Goal: Transaction & Acquisition: Download file/media

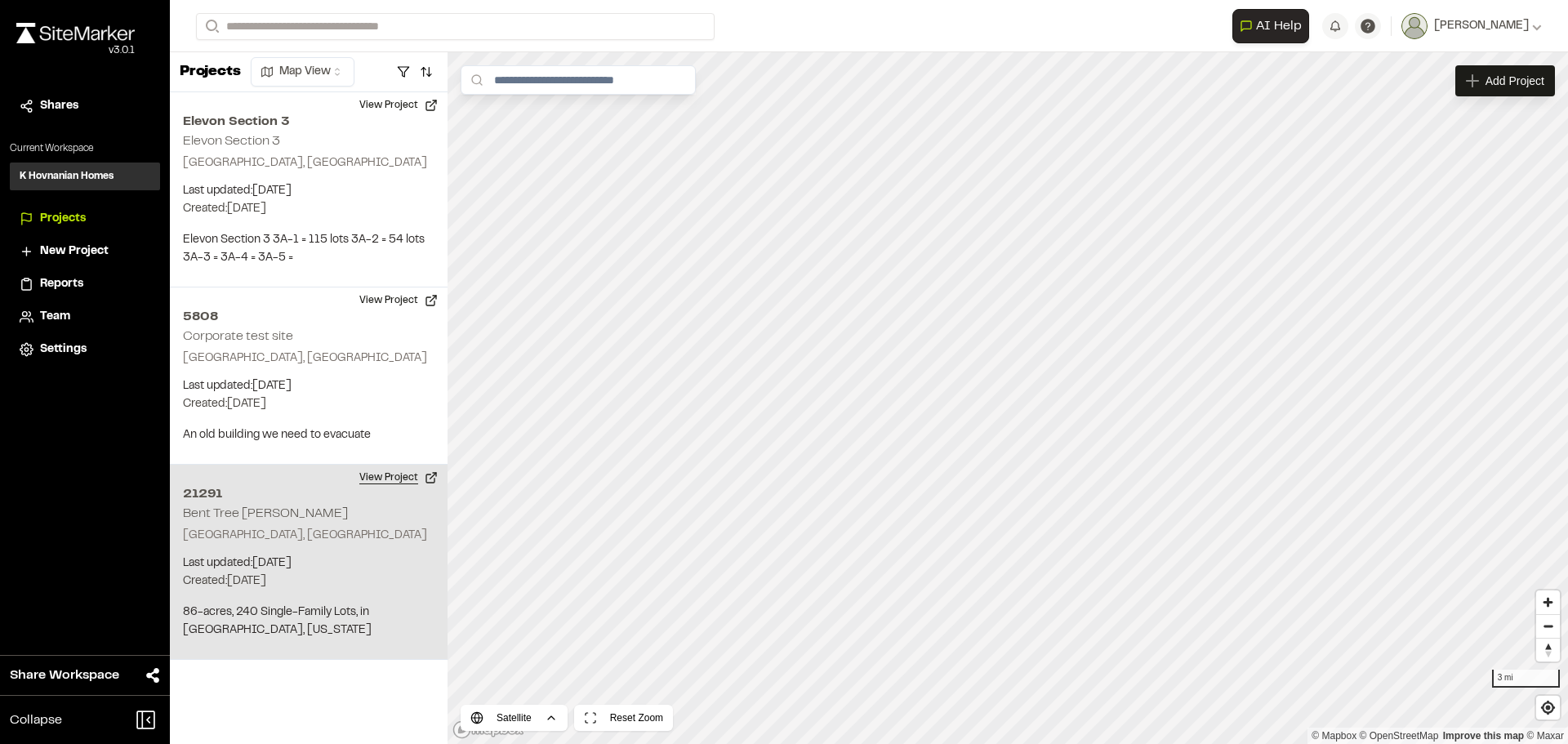
click at [390, 475] on button "View Project" at bounding box center [399, 478] width 98 height 26
click at [390, 471] on button "View Project" at bounding box center [399, 478] width 98 height 26
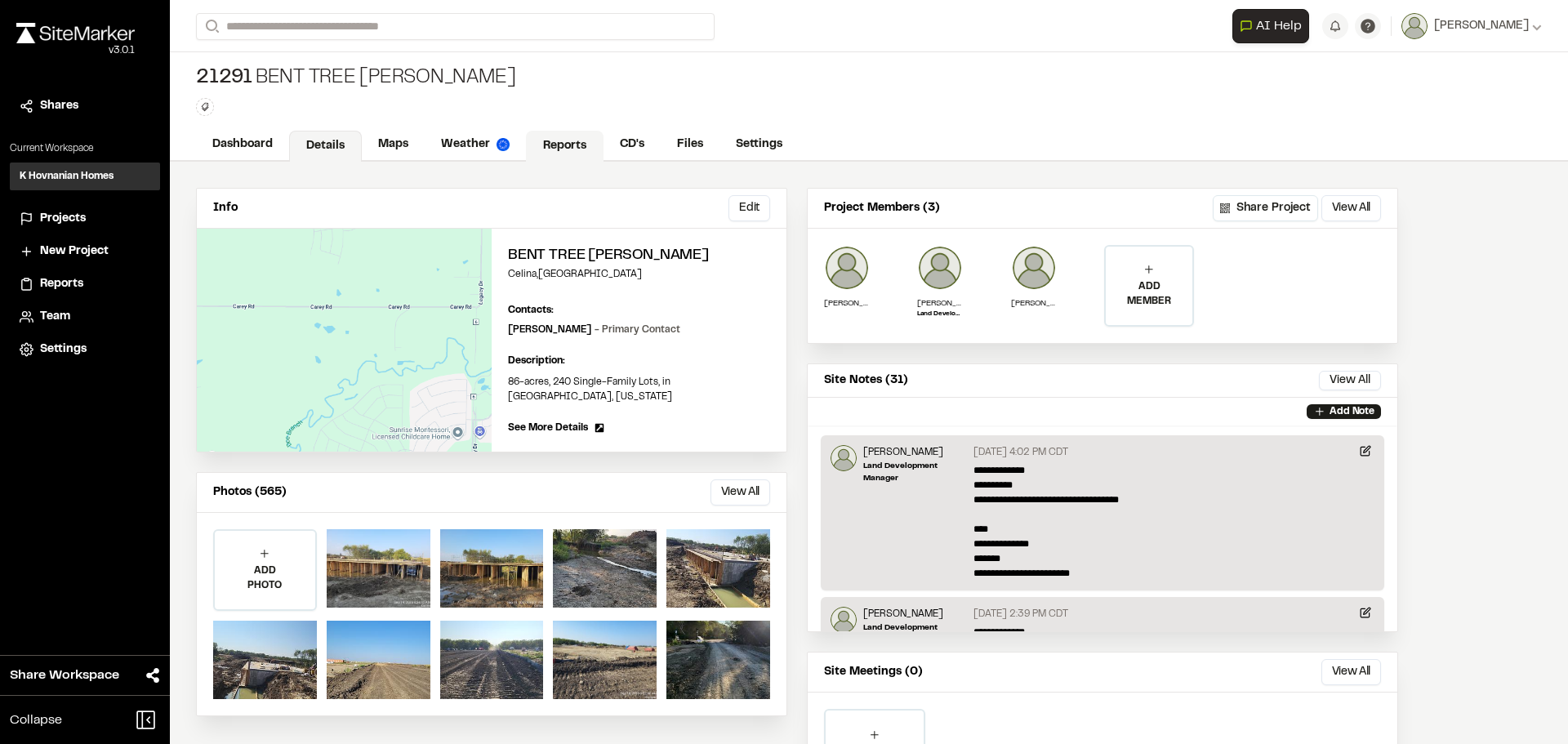
click at [562, 139] on link "Reports" at bounding box center [564, 146] width 78 height 31
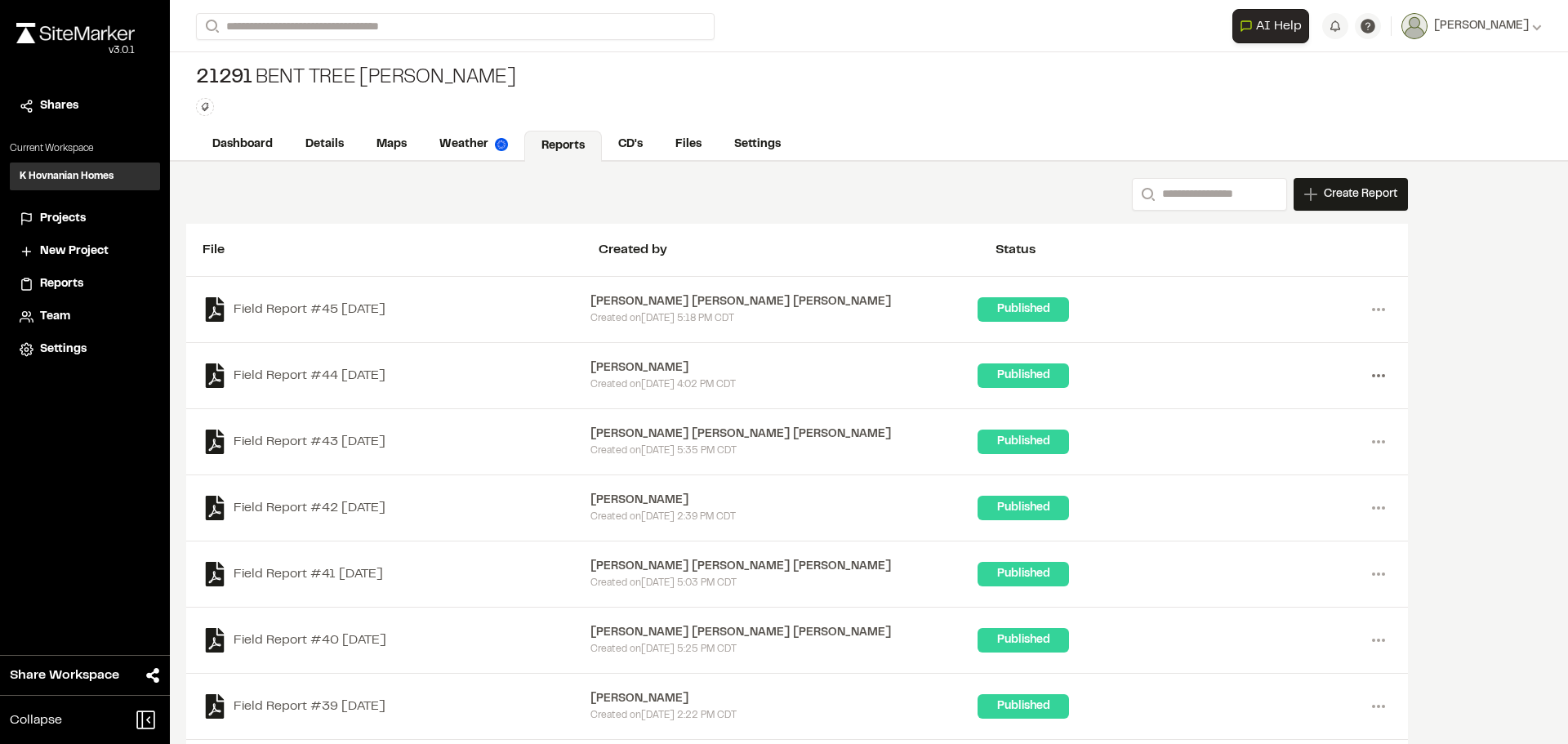
click at [1370, 379] on icon at bounding box center [1378, 375] width 26 height 26
click at [1280, 432] on link "Download" at bounding box center [1319, 434] width 142 height 24
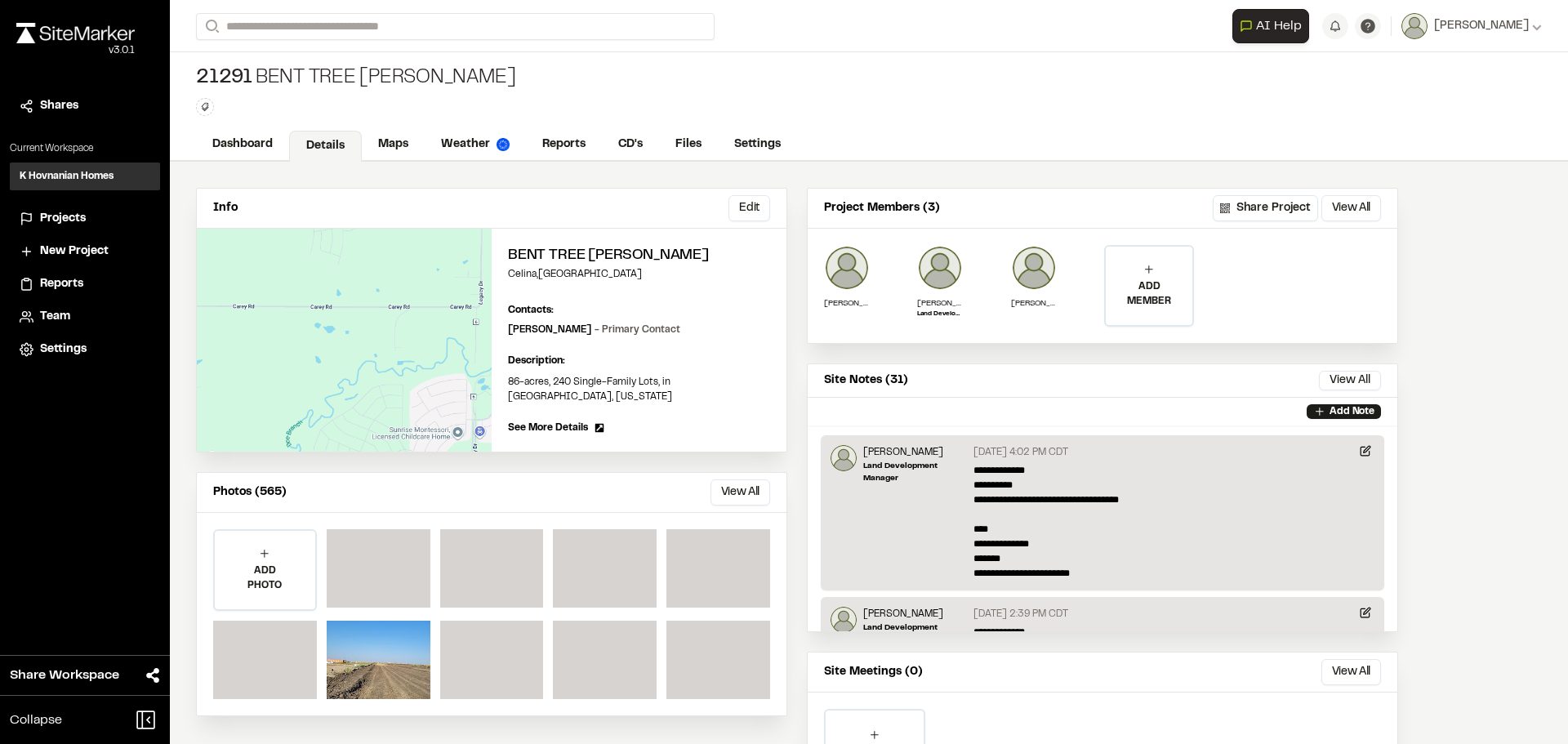
scroll to position [112, 0]
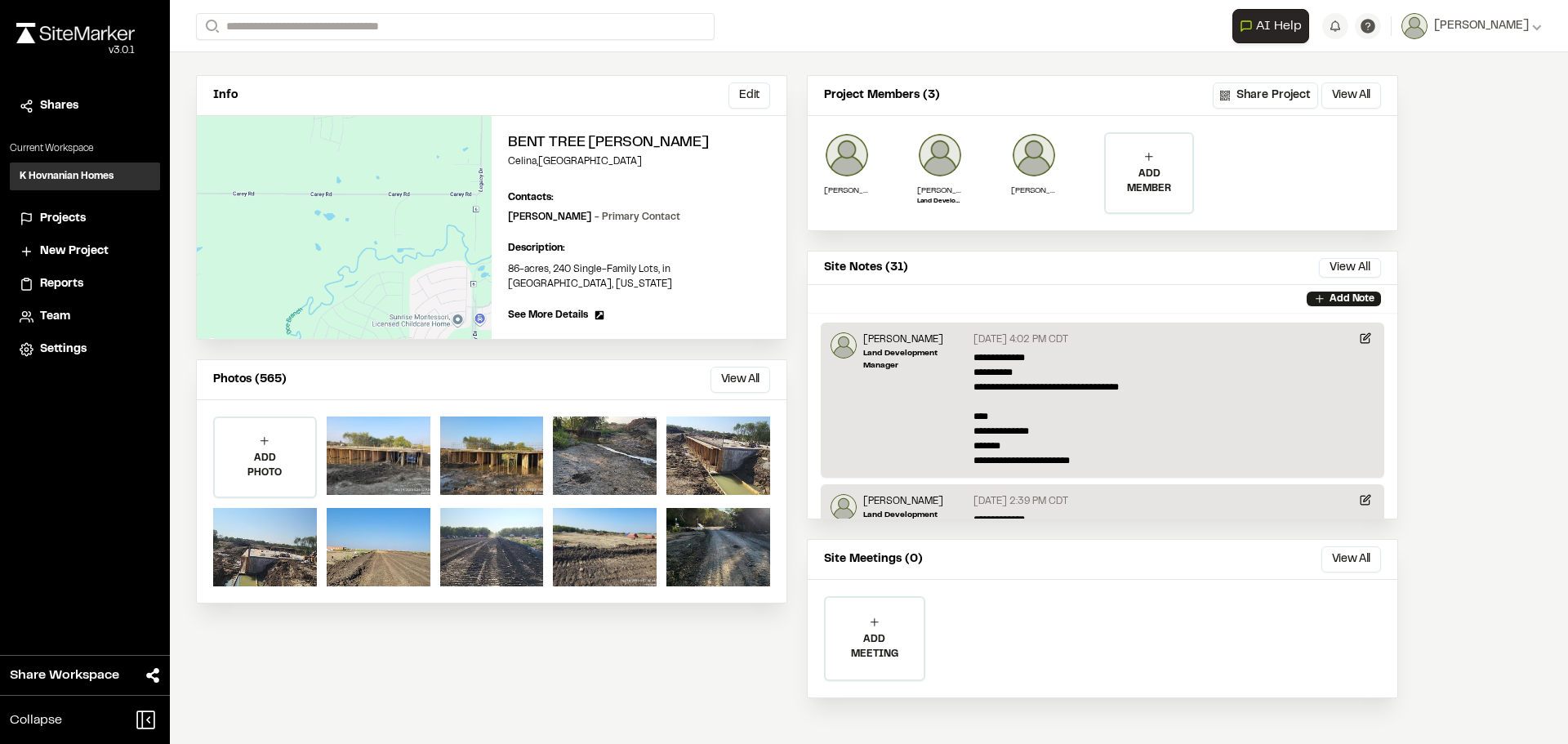
click at [720, 367] on button "View All" at bounding box center [740, 380] width 60 height 26
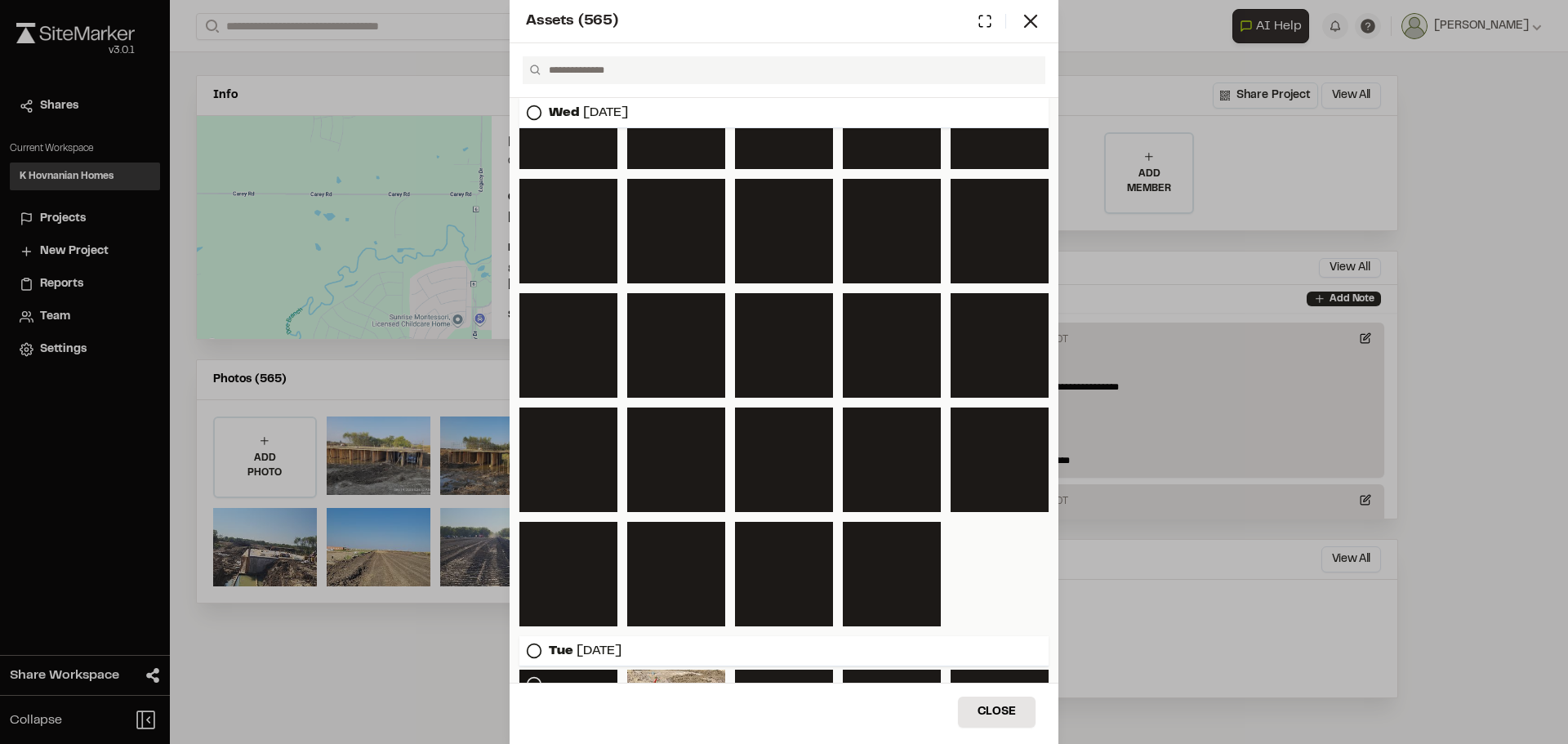
scroll to position [1460, 0]
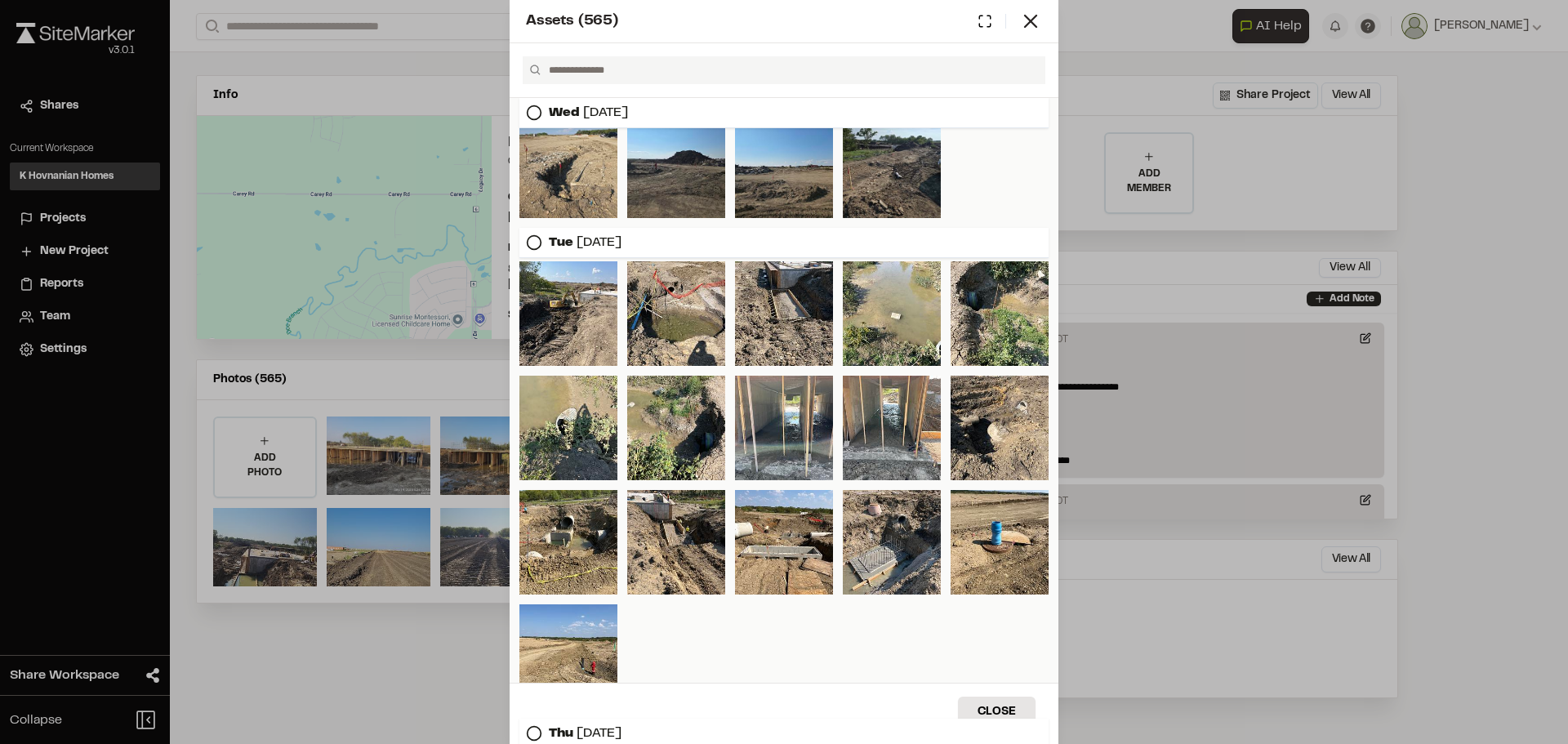
click at [532, 246] on icon at bounding box center [533, 242] width 16 height 16
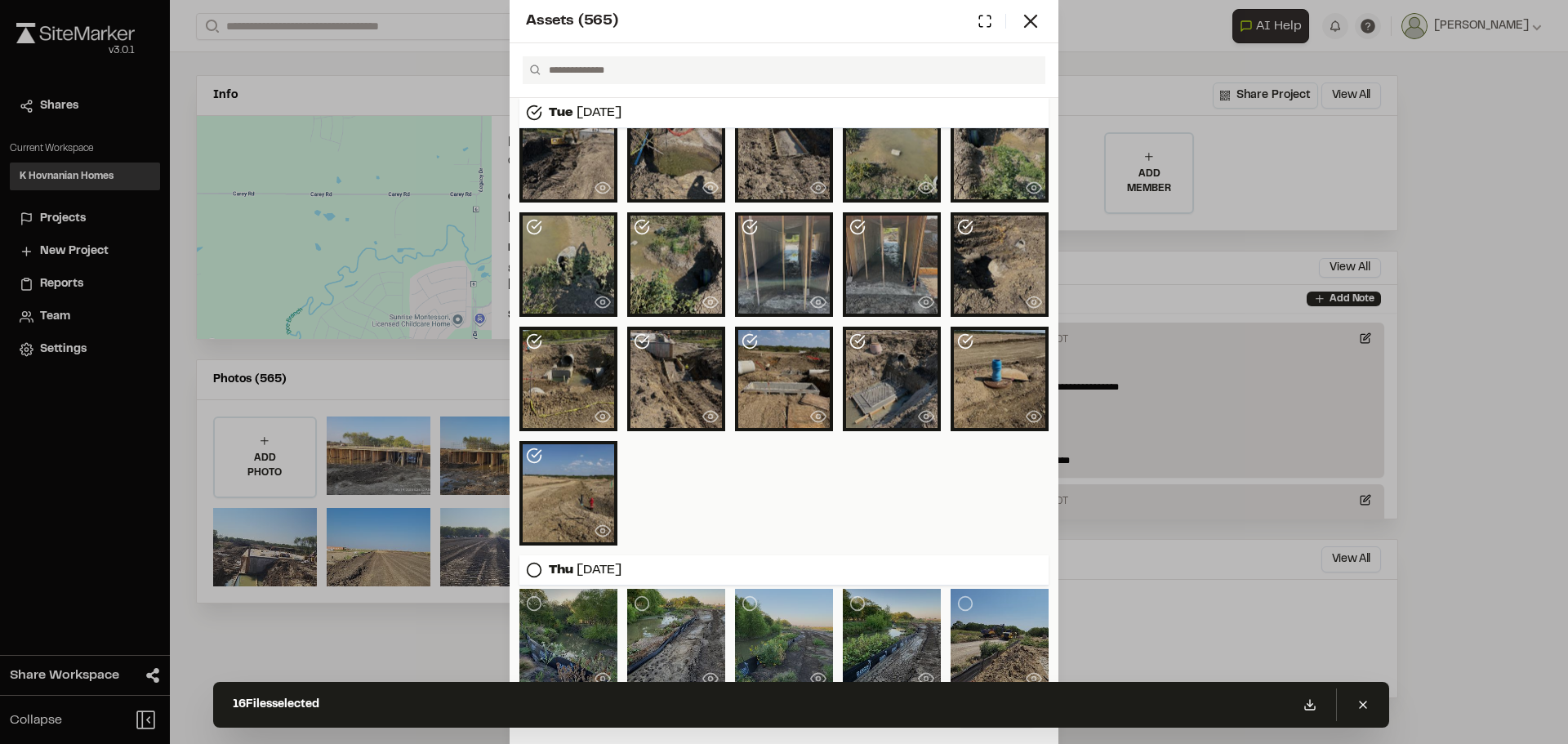
scroll to position [1575, 0]
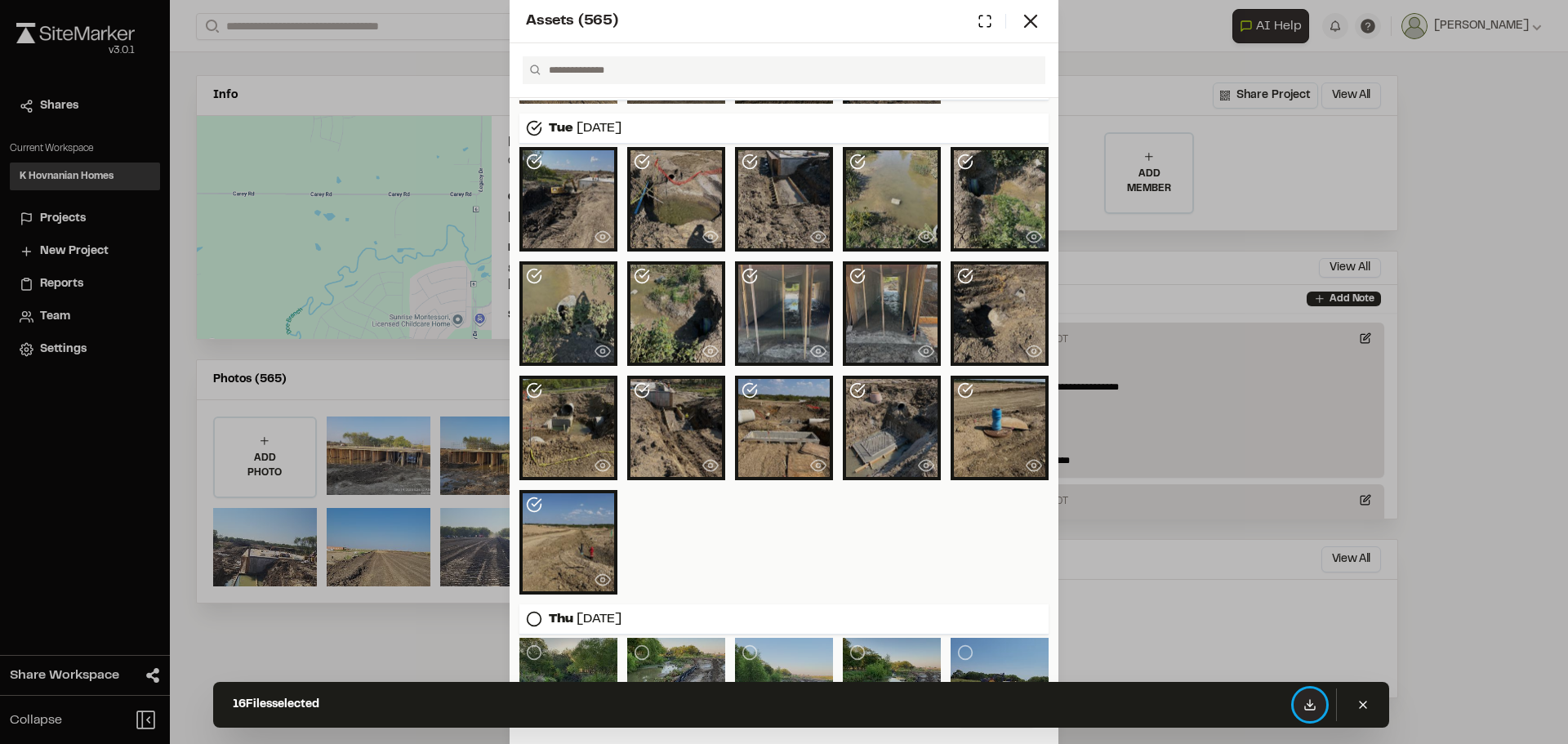
click at [1312, 707] on icon at bounding box center [1310, 706] width 13 height 13
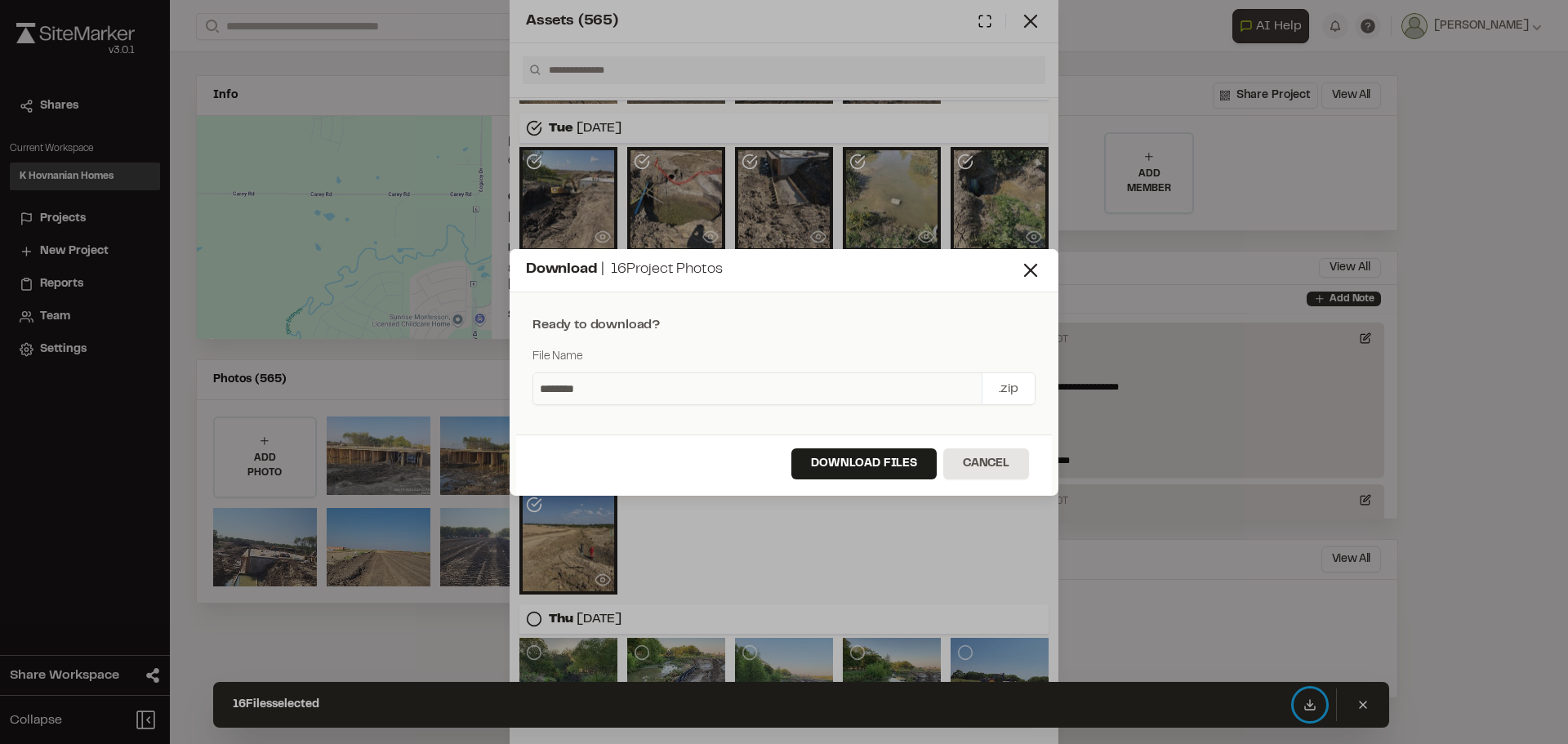
scroll to position [1378, 0]
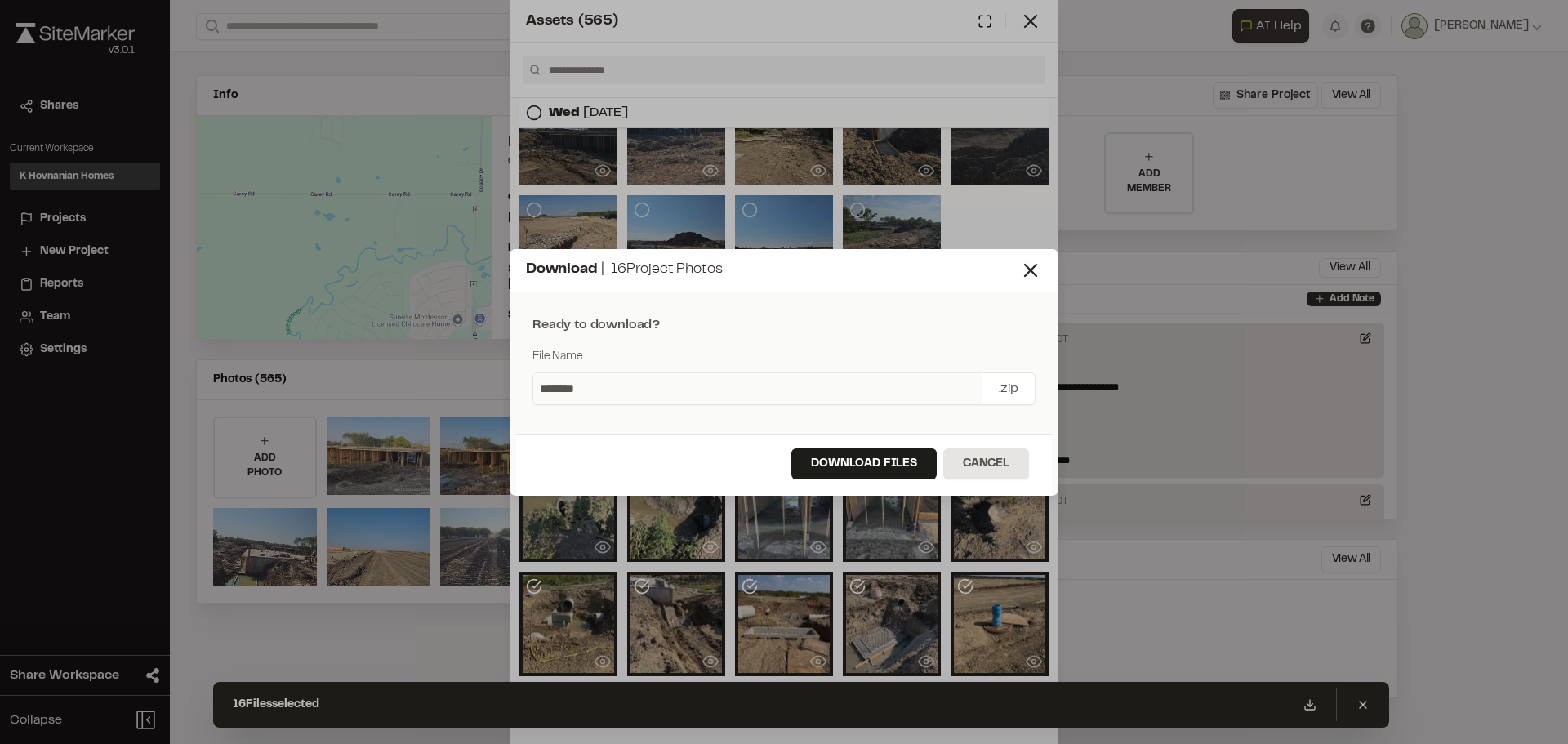
click at [880, 459] on button "Download Files" at bounding box center [863, 464] width 145 height 31
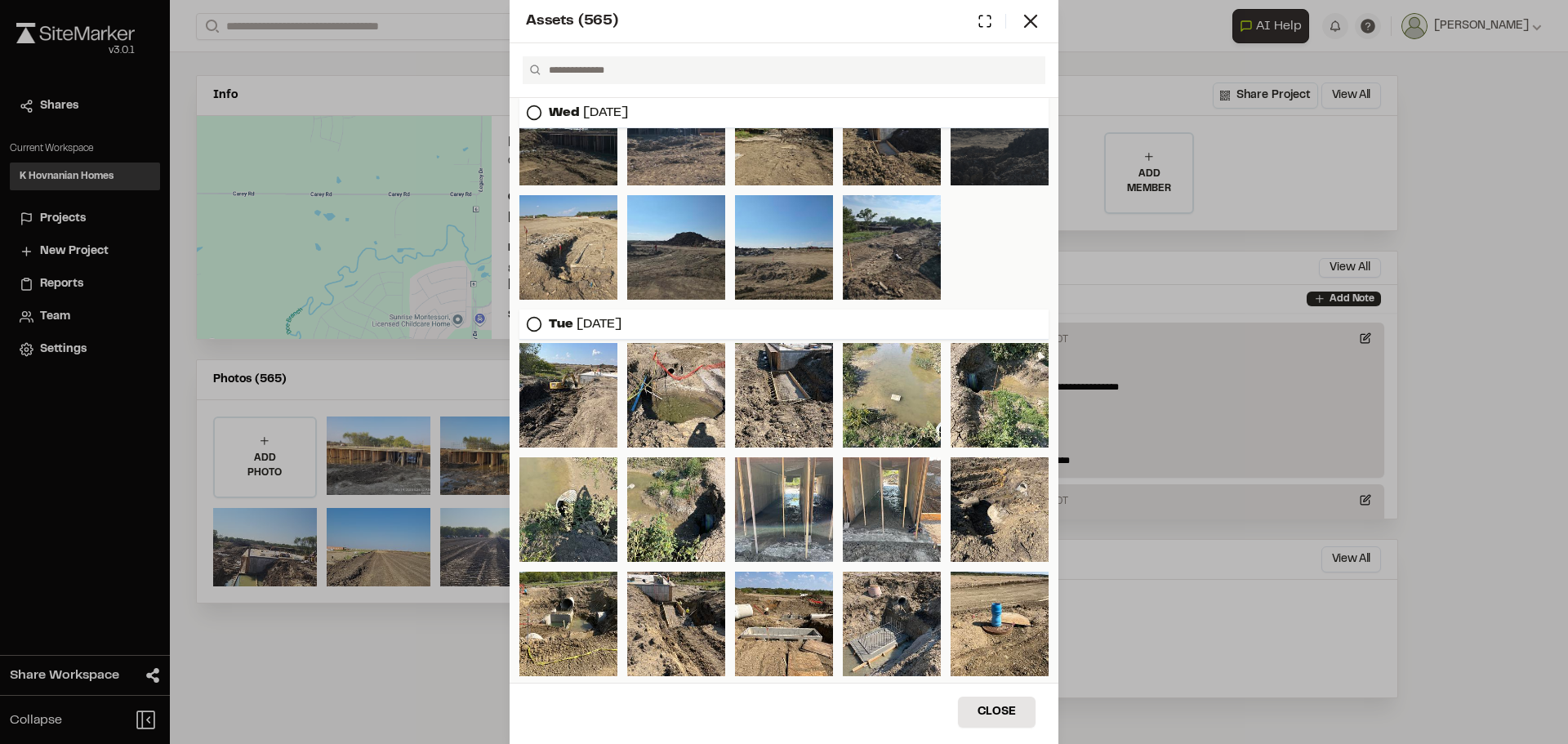
scroll to position [1134, 0]
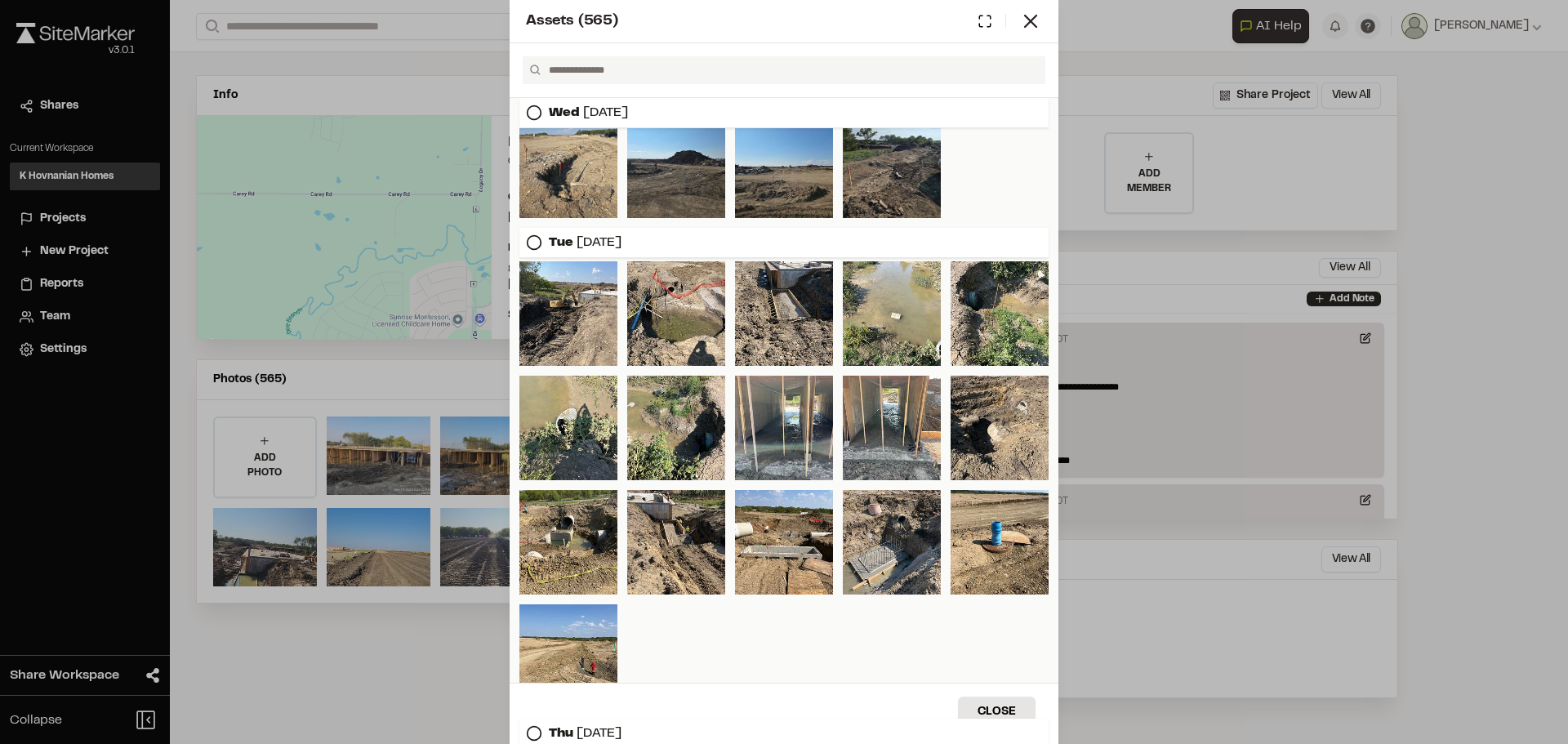
click at [534, 241] on icon at bounding box center [533, 242] width 16 height 16
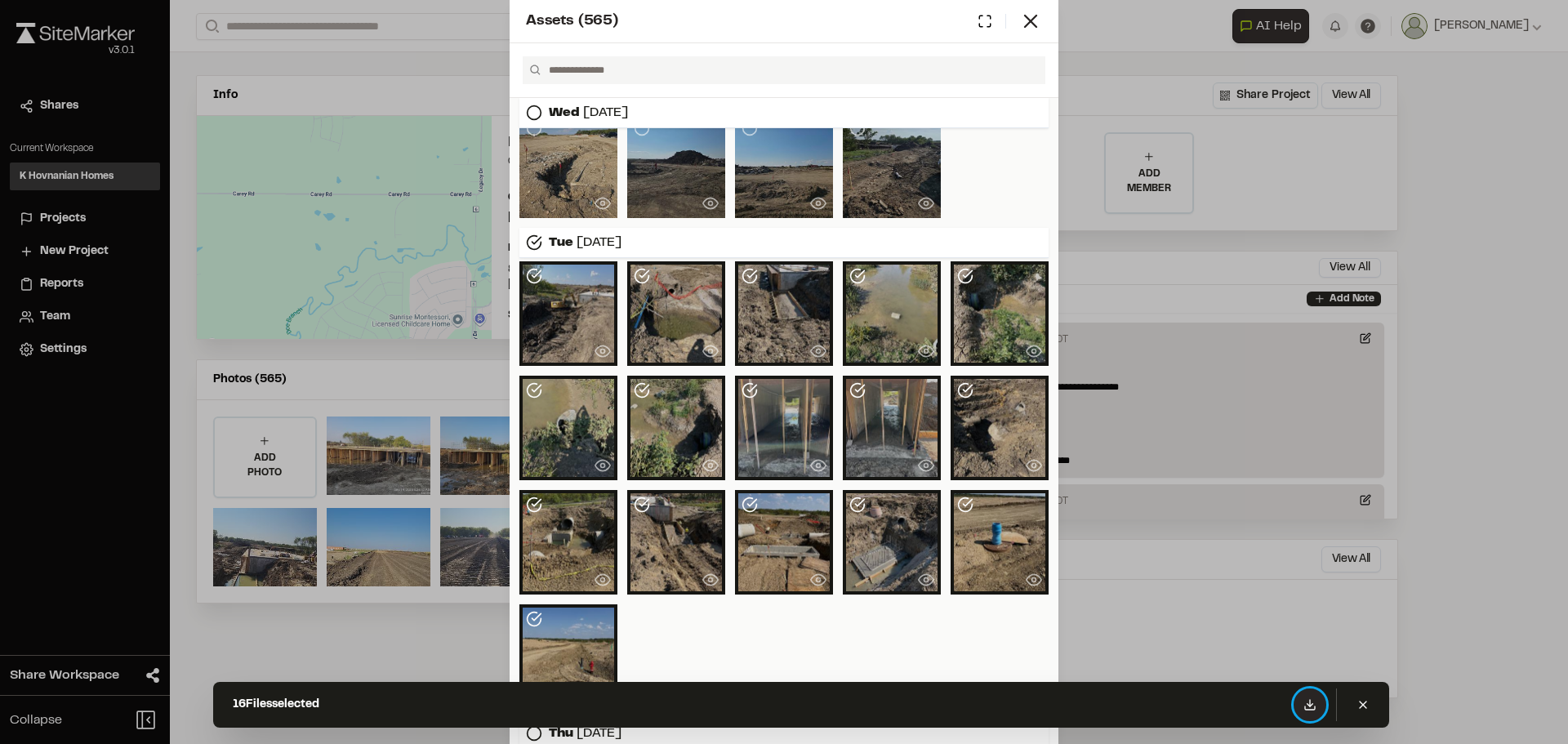
click at [1306, 702] on icon at bounding box center [1310, 706] width 13 height 13
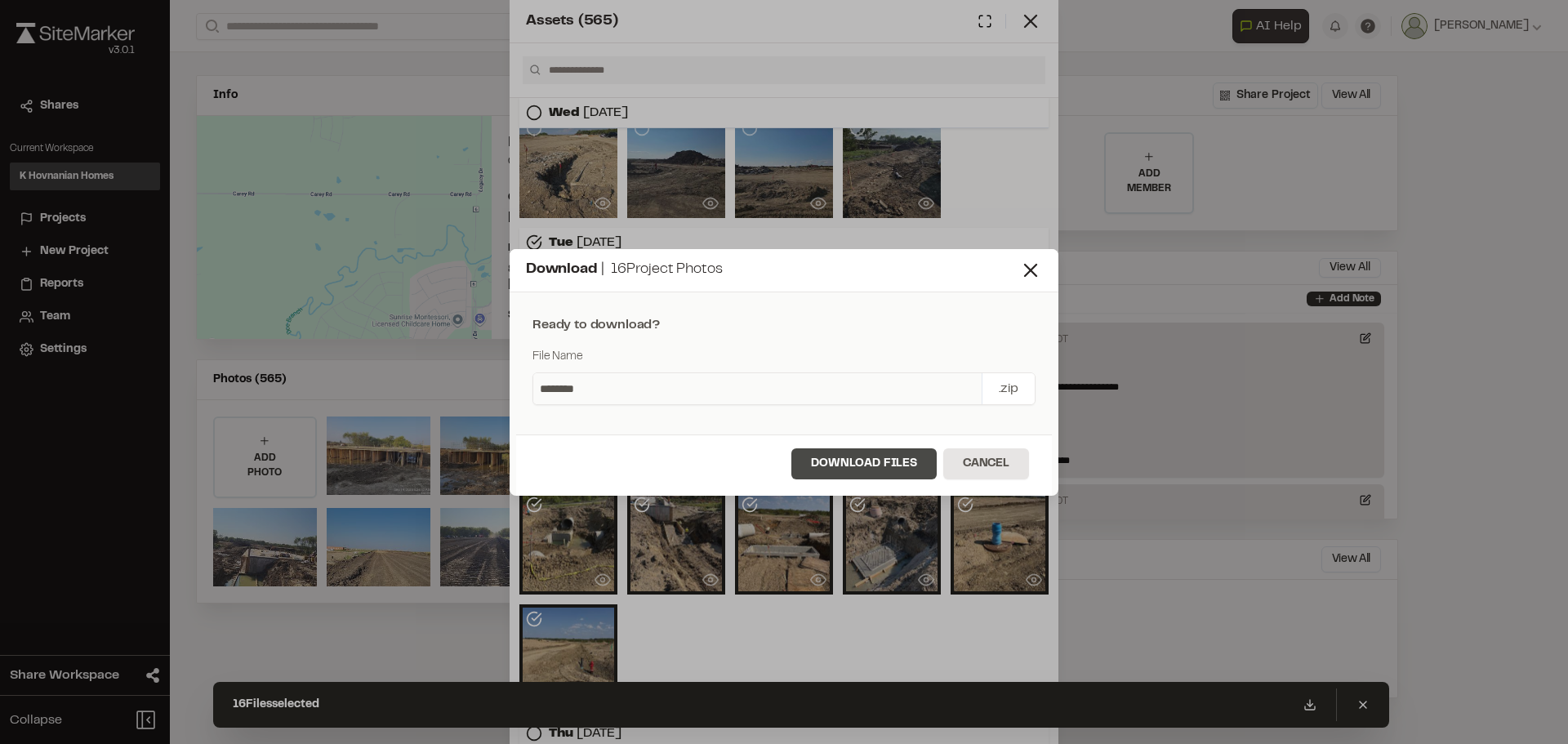
click at [894, 470] on button "Download Files" at bounding box center [863, 464] width 145 height 31
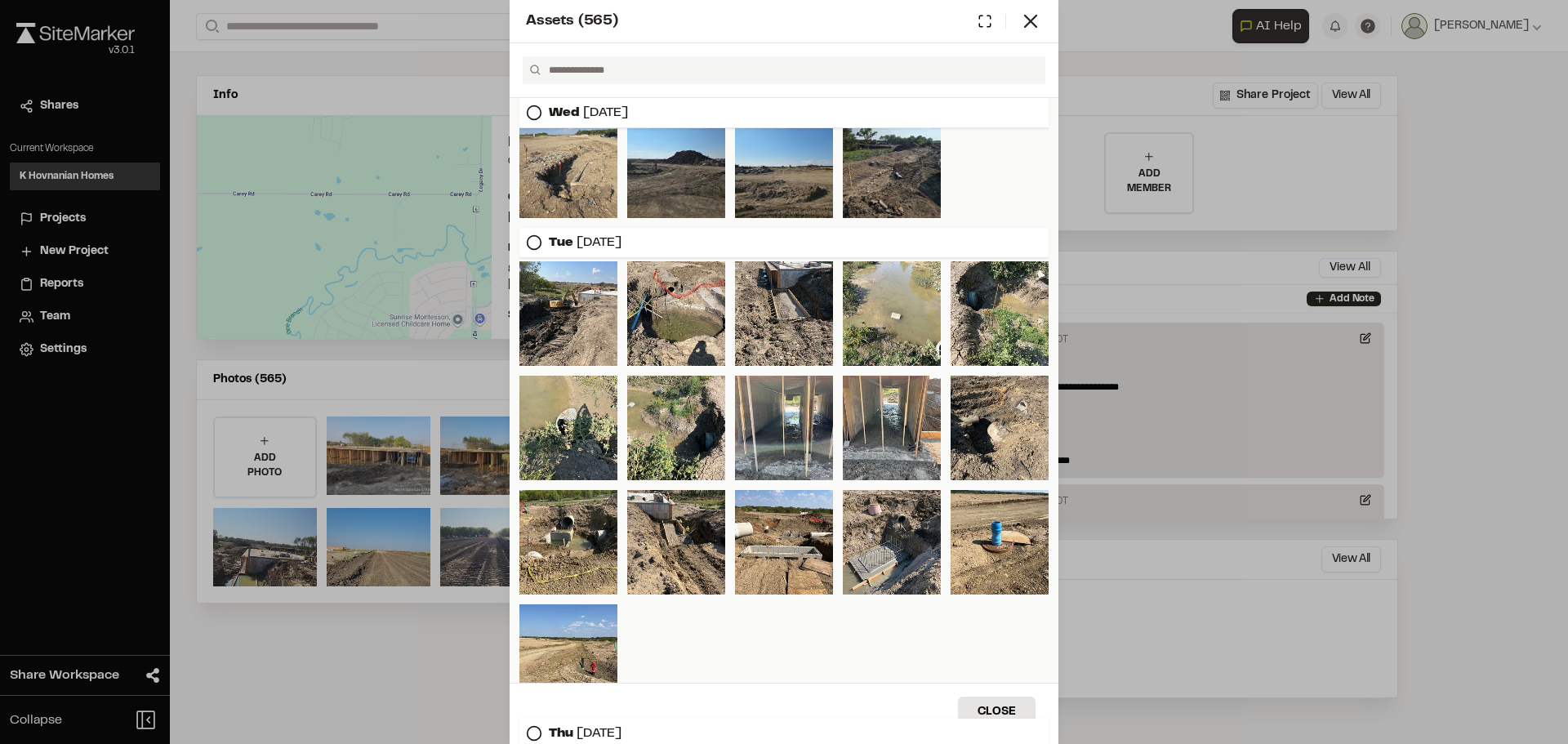
click at [1035, 21] on icon at bounding box center [1031, 21] width 23 height 23
